Goal: Navigation & Orientation: Find specific page/section

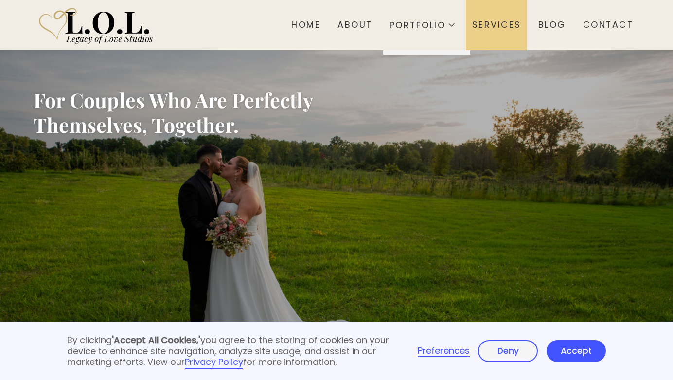
click at [484, 27] on div "Services" at bounding box center [496, 24] width 49 height 11
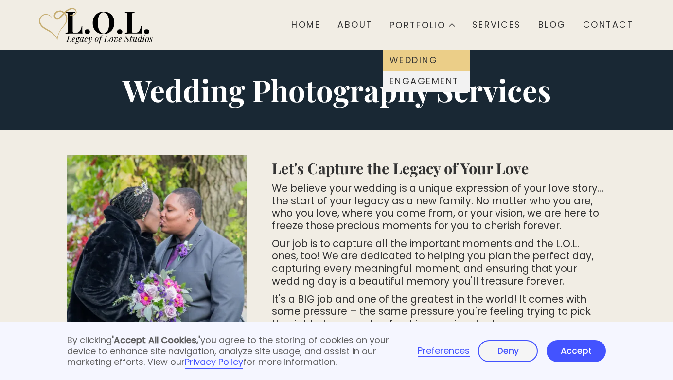
click at [418, 60] on div "Wedding" at bounding box center [413, 60] width 48 height 9
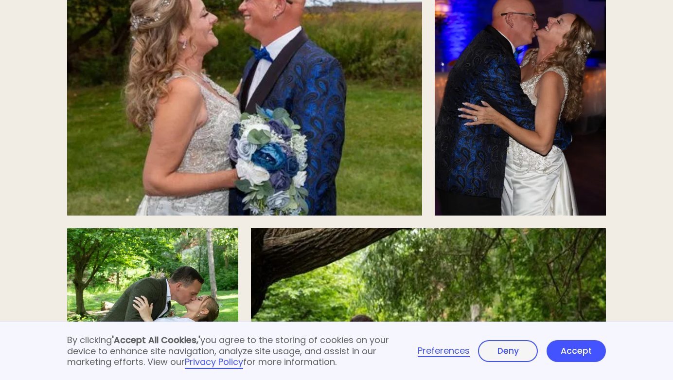
scroll to position [1944, 0]
